Goal: Information Seeking & Learning: Check status

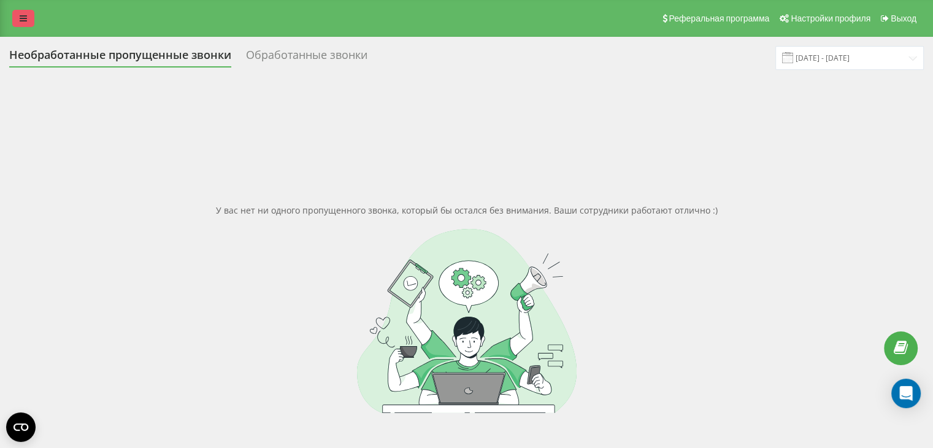
click at [23, 18] on icon at bounding box center [23, 18] width 7 height 9
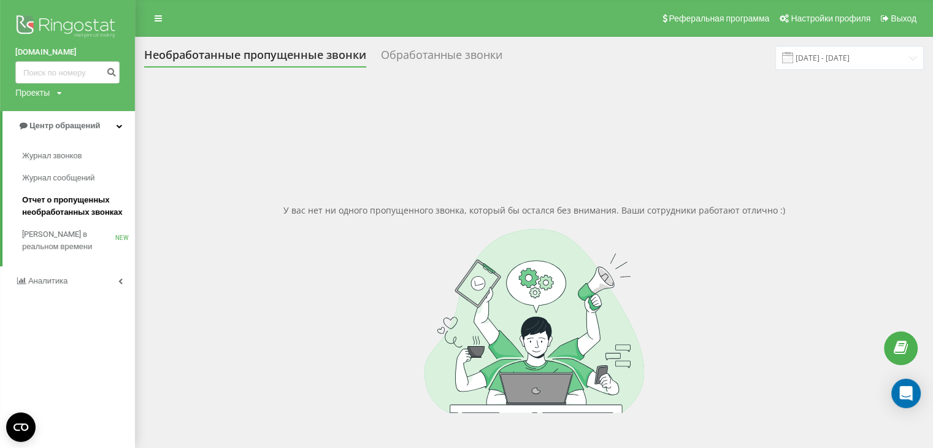
click at [70, 213] on span "Отчет о пропущенных необработанных звонках" at bounding box center [75, 206] width 107 height 25
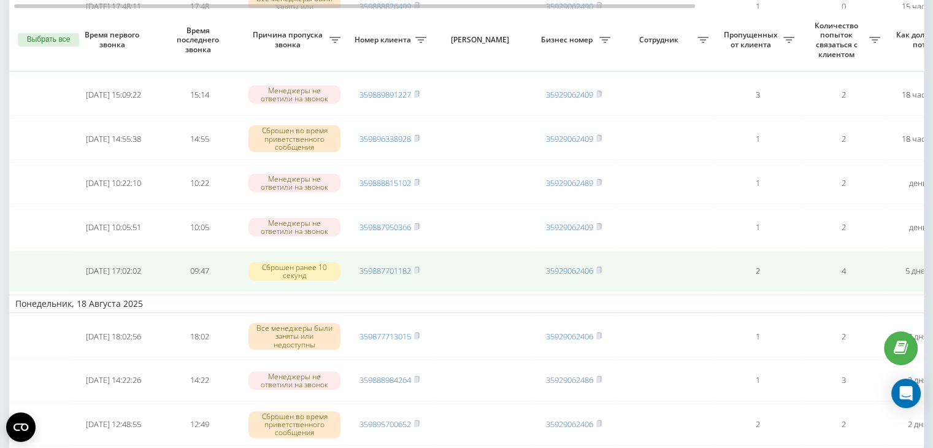
scroll to position [290, 0]
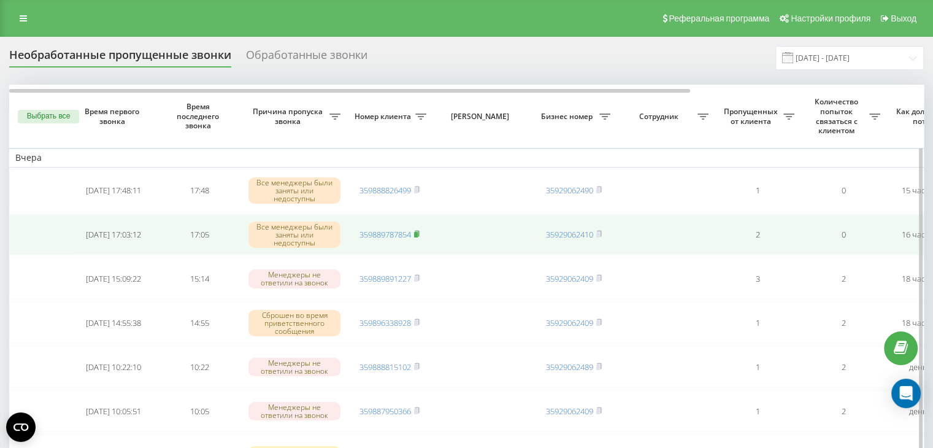
click at [417, 234] on rect at bounding box center [416, 235] width 4 height 6
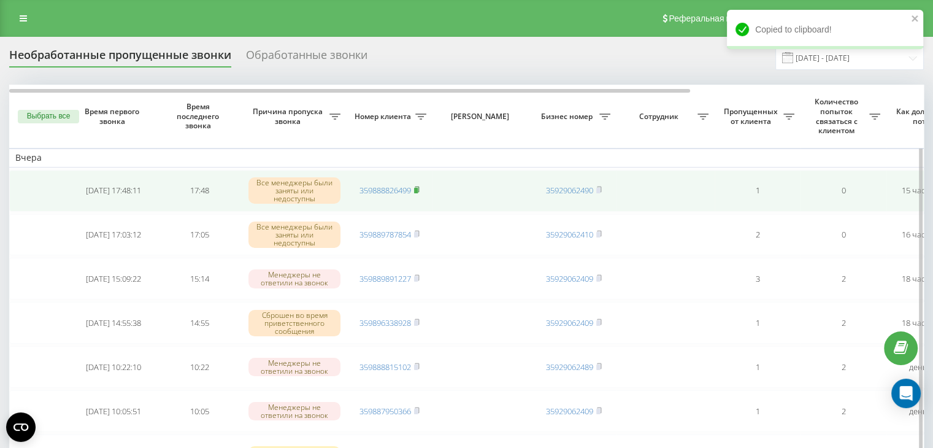
click at [418, 190] on rect at bounding box center [416, 191] width 4 height 6
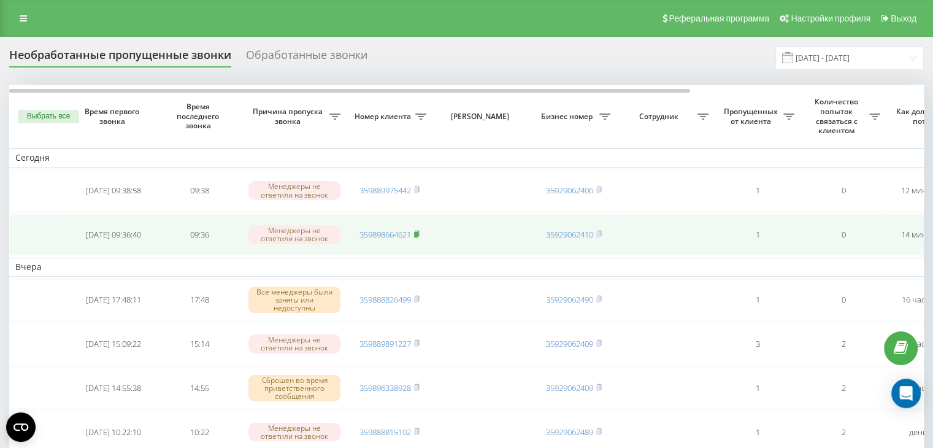
click at [418, 232] on rect at bounding box center [416, 235] width 4 height 6
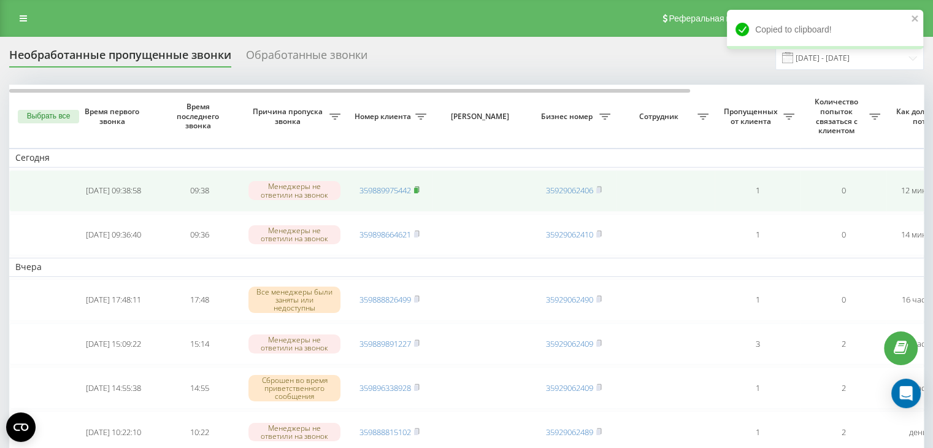
click at [417, 188] on rect at bounding box center [416, 191] width 4 height 6
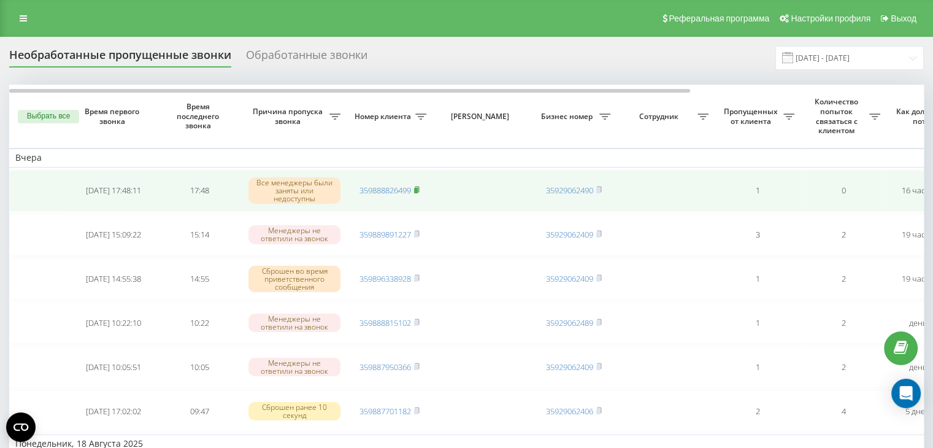
click at [417, 189] on rect at bounding box center [416, 191] width 4 height 6
